Goal: Information Seeking & Learning: Learn about a topic

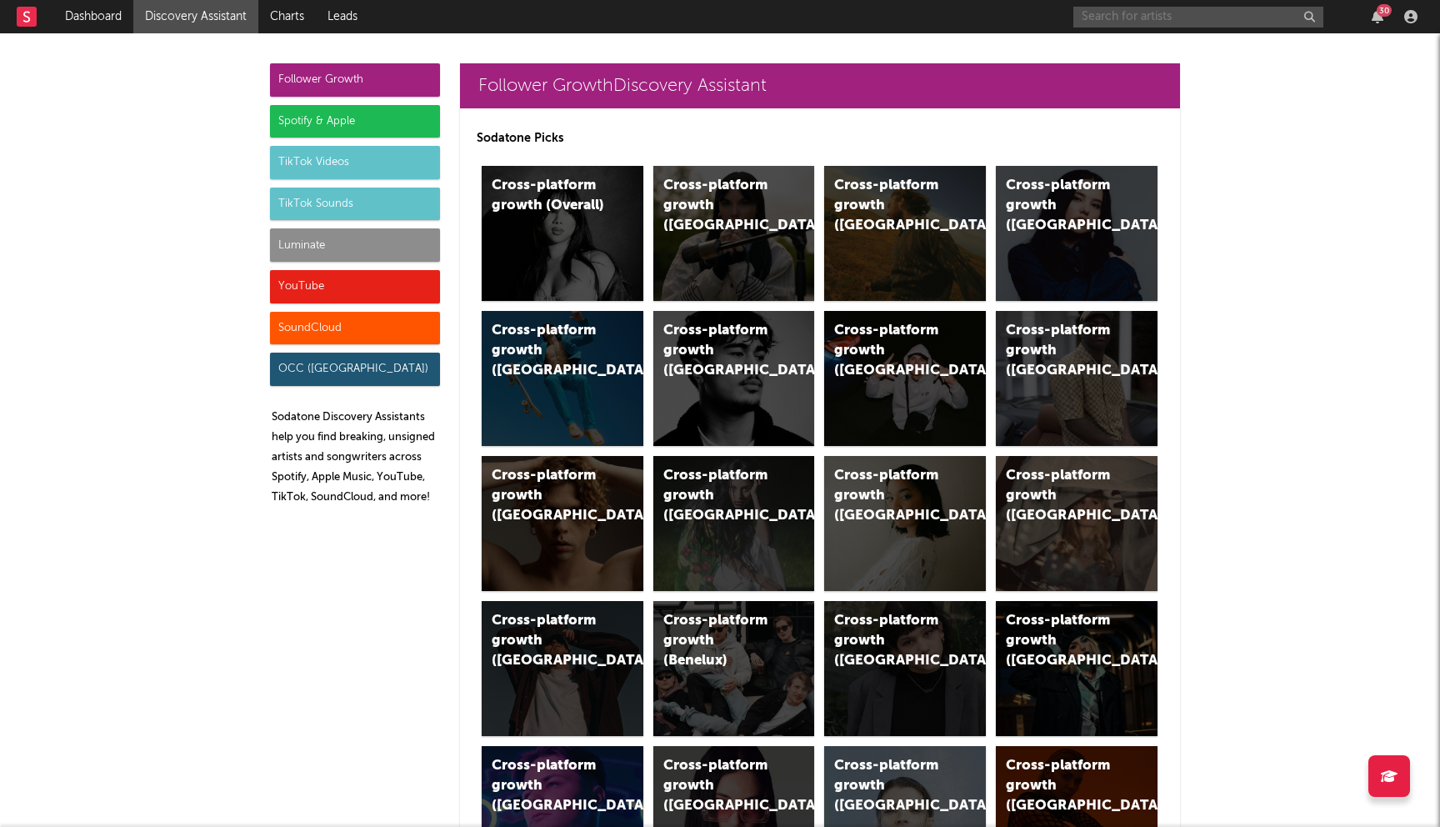
click at [1183, 7] on input "text" at bounding box center [1198, 17] width 250 height 21
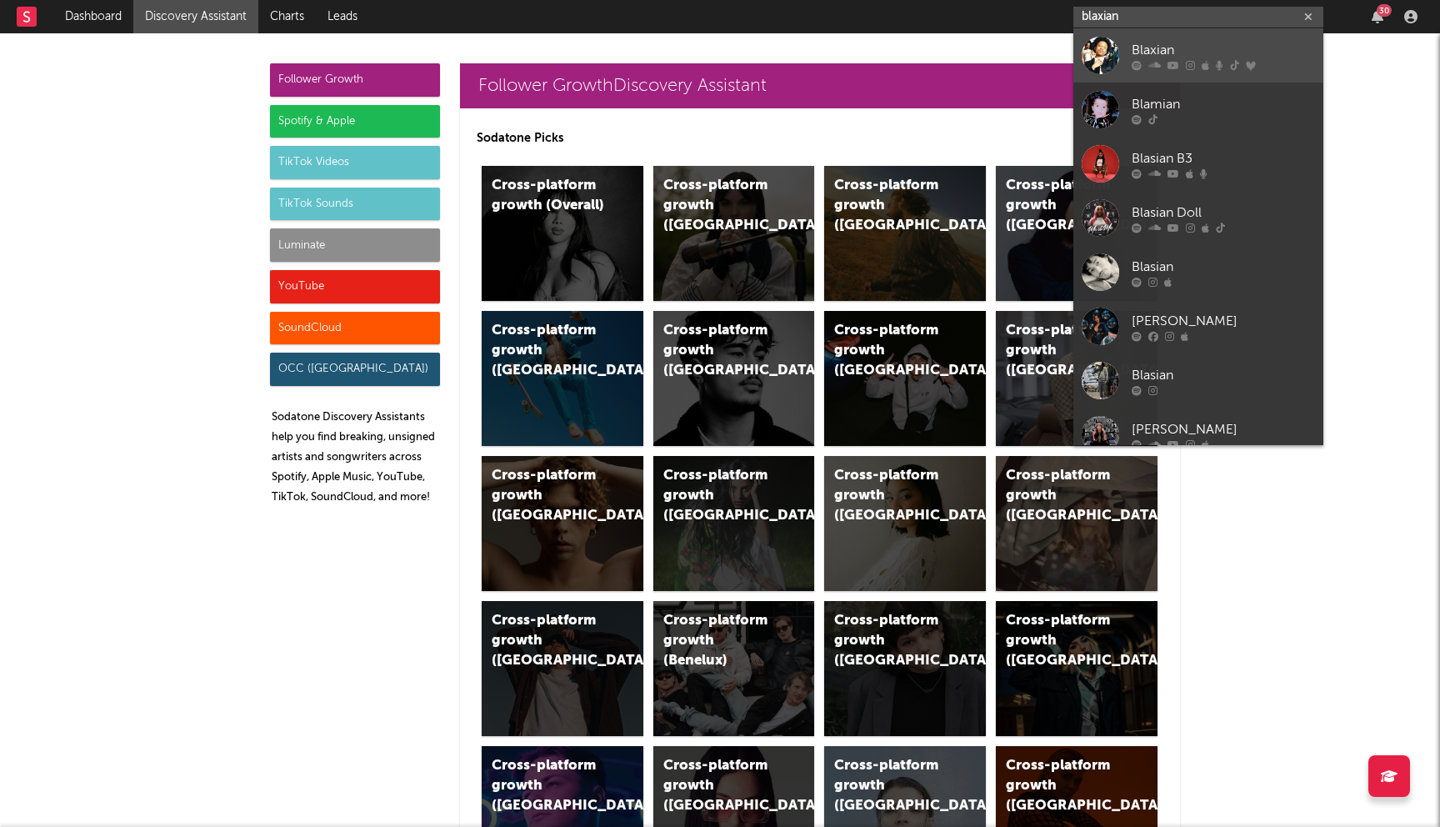
type input "blaxian"
click at [1228, 57] on div "Blaxian" at bounding box center [1223, 50] width 183 height 20
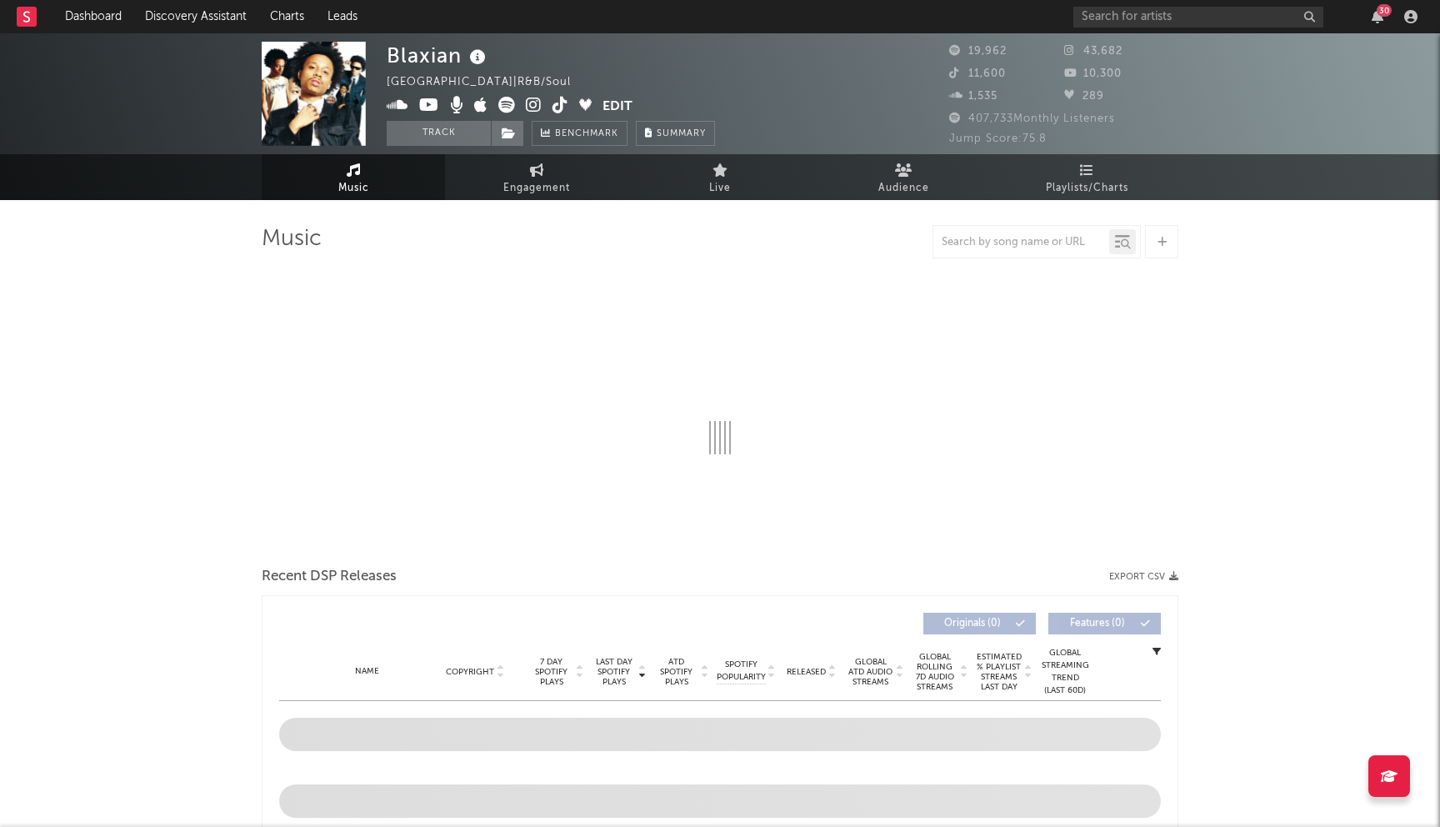
select select "6m"
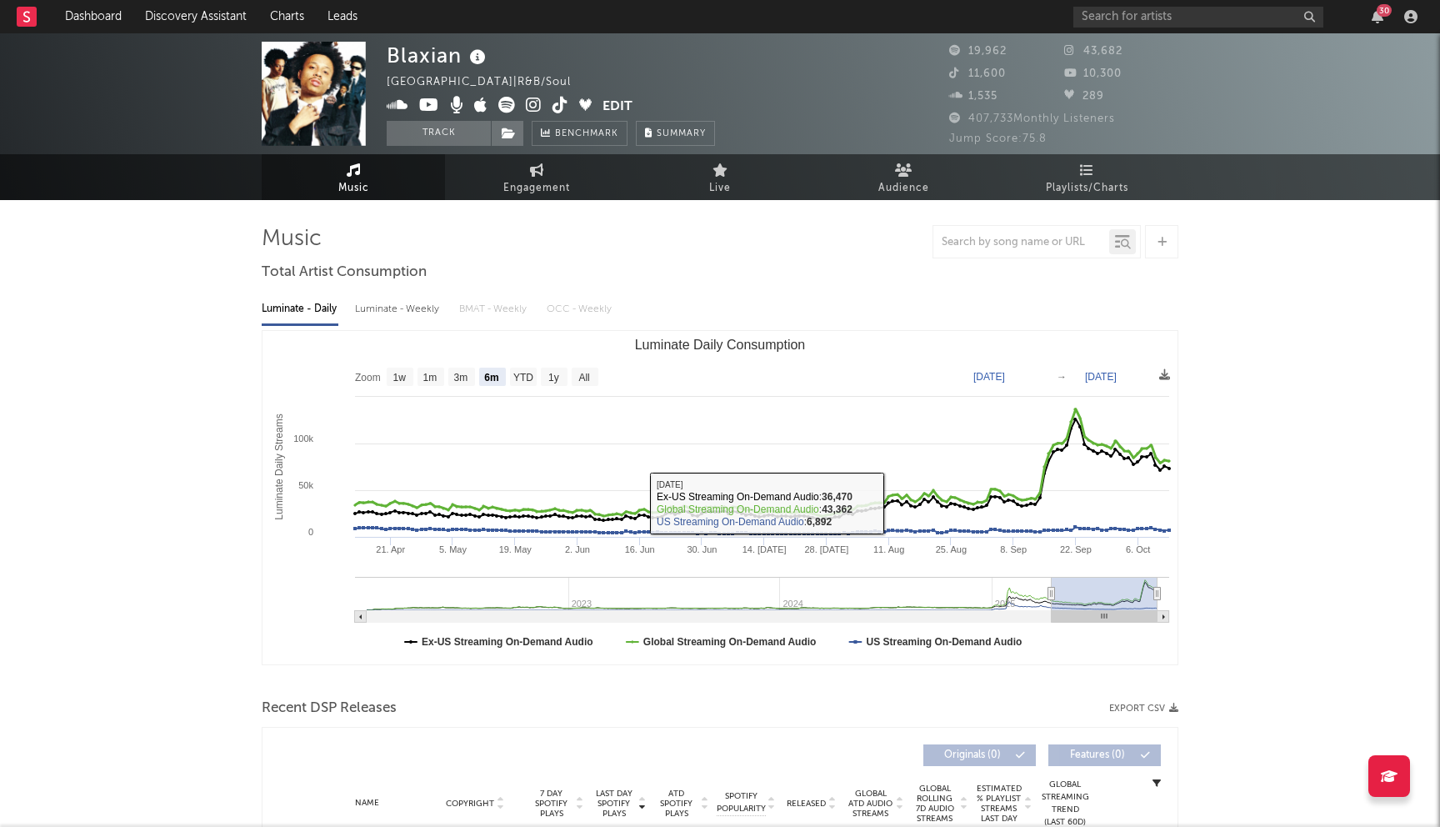
select select "6m"
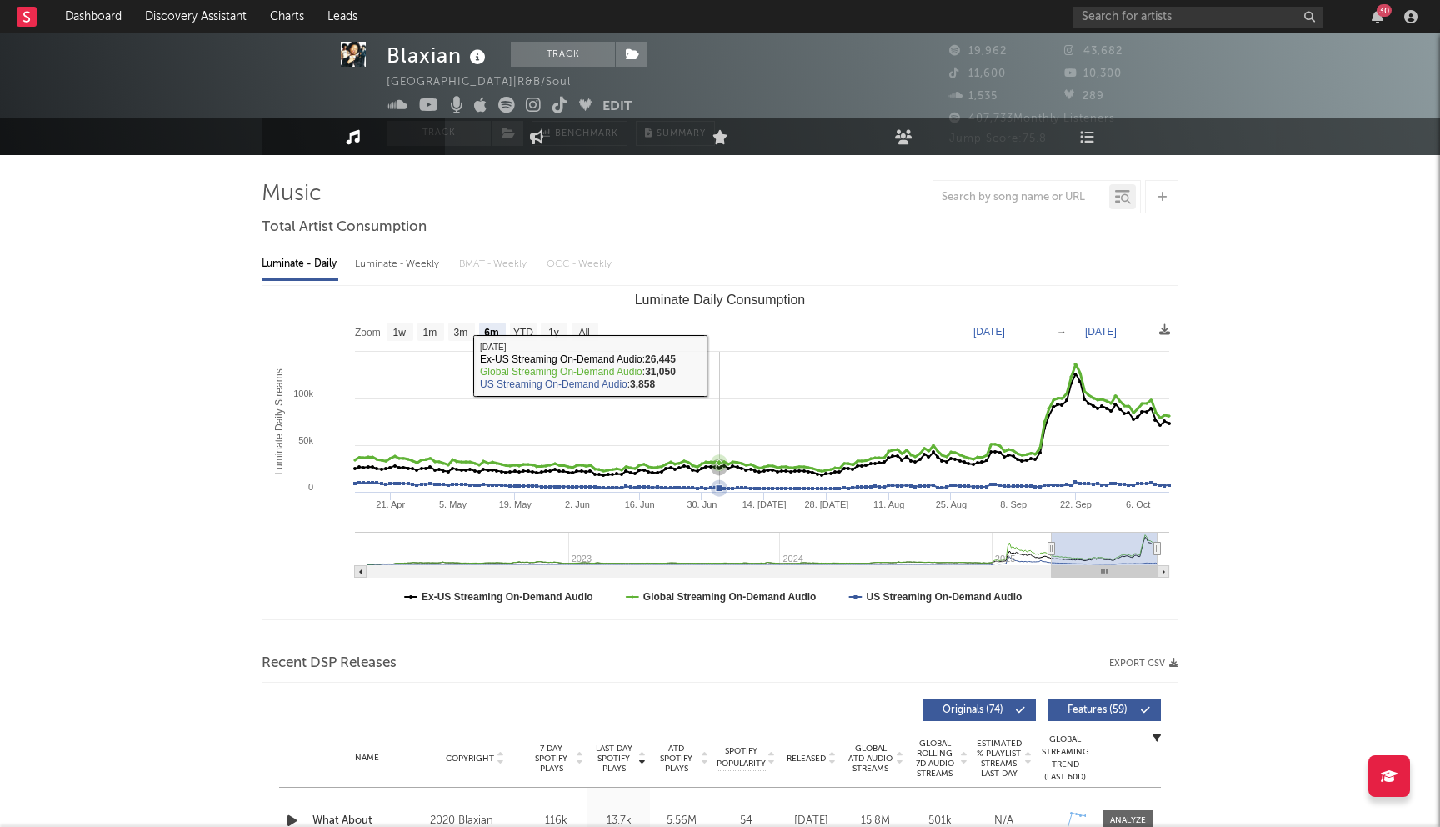
scroll to position [53, 0]
